Goal: Task Accomplishment & Management: Manage account settings

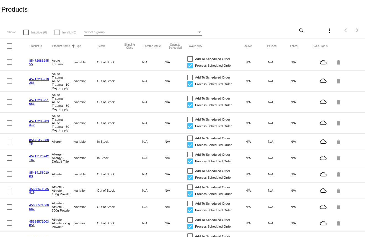
click at [299, 32] on mat-icon "search" at bounding box center [300, 30] width 7 height 9
click at [245, 28] on input "Search" at bounding box center [274, 29] width 61 height 4
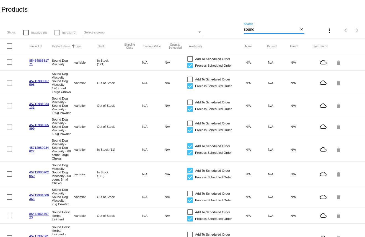
type input "sound"
click at [221, 23] on div "Show: Inactive (0) Invalid (0) Select a group sound Search close more_vert Item…" at bounding box center [182, 29] width 365 height 20
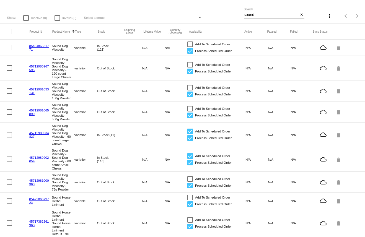
scroll to position [17, 0]
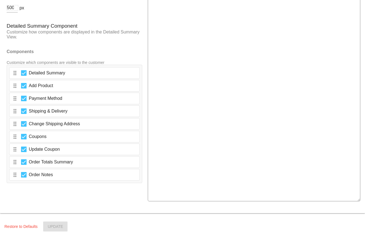
scroll to position [979, 0]
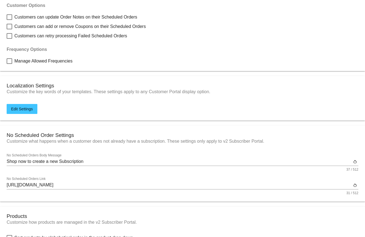
scroll to position [66, 0]
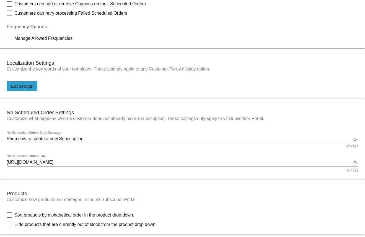
click at [26, 88] on span "Edit Settings" at bounding box center [22, 86] width 22 height 4
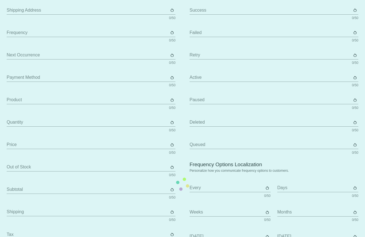
type input "Scheduled Order"
type input "Shipping Address"
type input "Frequency"
type input "Next Occurrence"
type input "Payment Method"
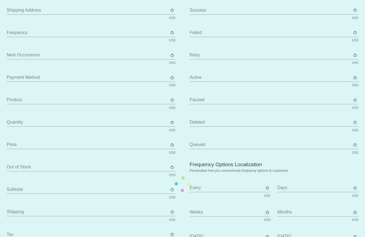
type input "Product"
type input "Quantity"
type input "Price"
type input "Out of stock"
type input "Subtotal"
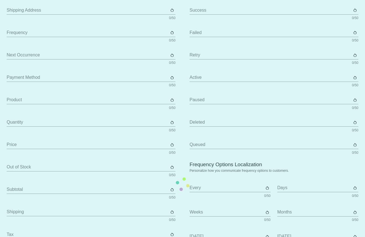
type input "Shipping"
type input "Tax"
type input "TBD"
type input "Total"
type input "No Payment Method"
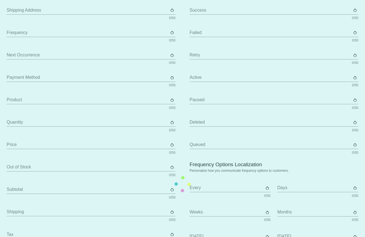
type input "Autoship & Save"
type input "Processing"
type input "Success"
type input "Failed"
type input "Retry"
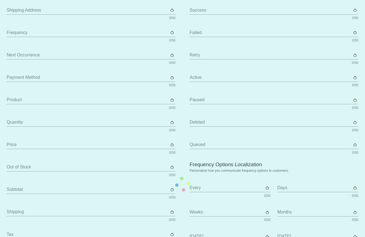
type input "Active"
type input "Paused"
type input "Deleted"
type input "Queued"
type input "Every"
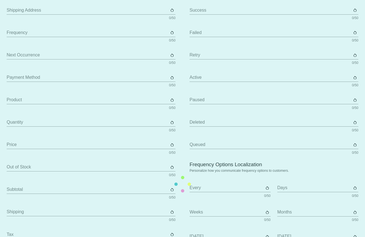
type input "Days"
type input "Weeks"
type input "Months"
type input "Sunday"
type input "Monday"
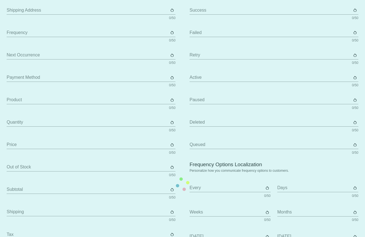
type input "Tuesday"
type input "Wednesday"
type input "Thursday"
type input "Friday"
type input "Saturday"
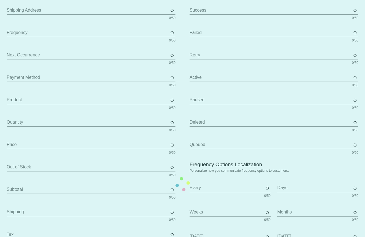
type input "The {frequency_day_number} {frequency_day_suffix} of every month"
type input "st"
type input "nd"
type input "rd"
type input "th"
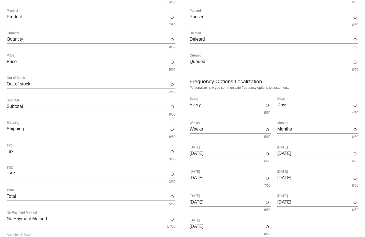
scroll to position [254, 0]
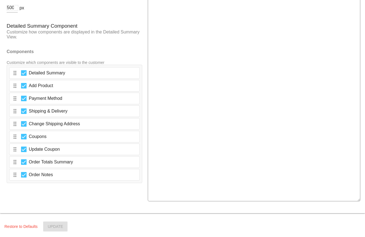
scroll to position [951, 0]
